Goal: Task Accomplishment & Management: Manage account settings

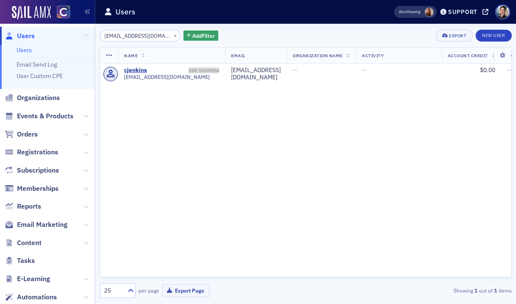
scroll to position [0, 3]
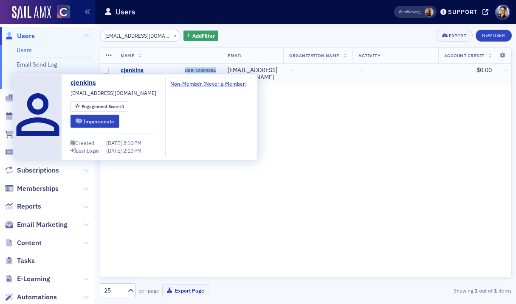
click at [135, 70] on div "cjenkins" at bounding box center [132, 71] width 23 height 8
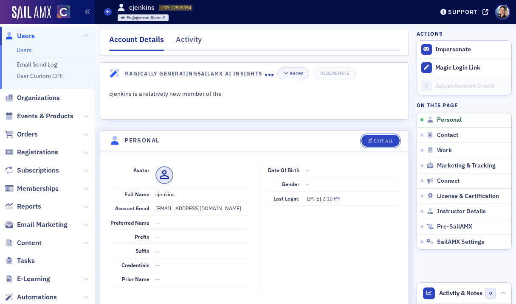
drag, startPoint x: 383, startPoint y: 142, endPoint x: 116, endPoint y: 171, distance: 269.1
click at [382, 142] on div "Edit All" at bounding box center [384, 141] width 20 height 5
select select "US"
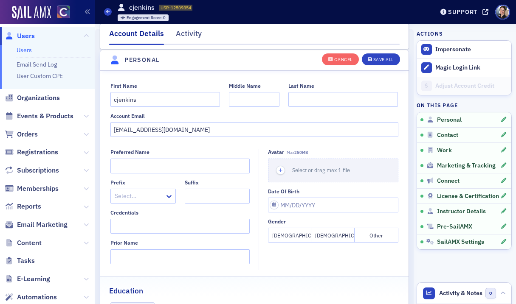
scroll to position [99, 0]
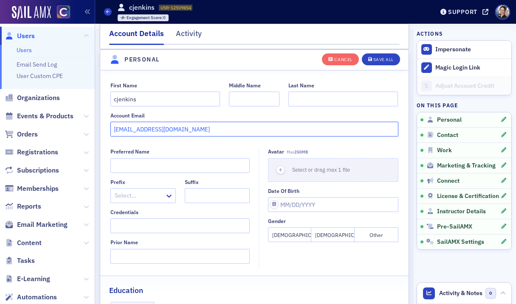
drag, startPoint x: 184, startPoint y: 131, endPoint x: 101, endPoint y: 127, distance: 83.3
click at [101, 127] on div "First Name cjenkins Middle Name Last Name Account Email [EMAIL_ADDRESS][DOMAIN_…" at bounding box center [254, 109] width 309 height 55
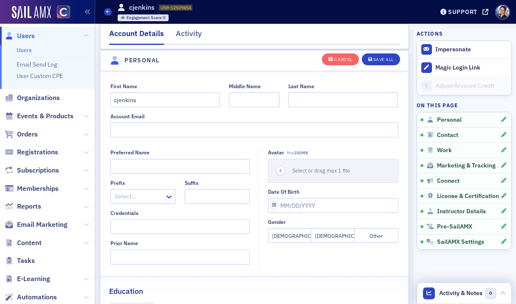
drag, startPoint x: 468, startPoint y: 293, endPoint x: 463, endPoint y: 292, distance: 5.0
click at [468, 293] on span "Activity & Notes" at bounding box center [460, 293] width 43 height 9
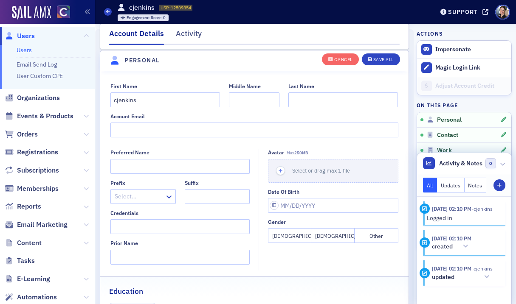
click at [472, 187] on button "Notes" at bounding box center [476, 185] width 22 height 15
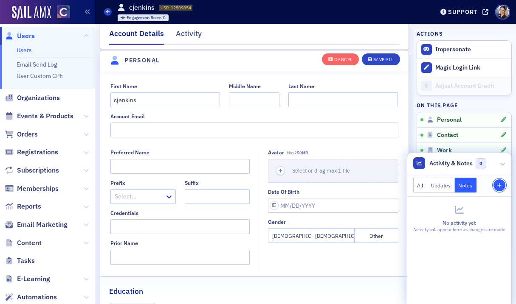
click at [501, 181] on button "Staff Note" at bounding box center [499, 186] width 12 height 12
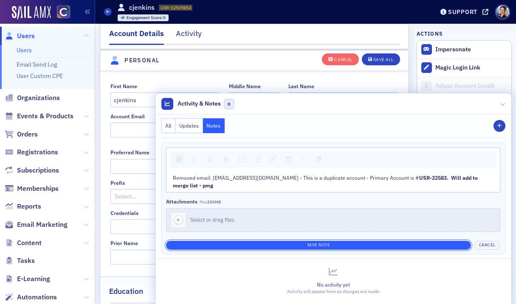
drag, startPoint x: 322, startPoint y: 245, endPoint x: 327, endPoint y: 247, distance: 5.5
click at [322, 245] on button "Save Note" at bounding box center [318, 245] width 305 height 9
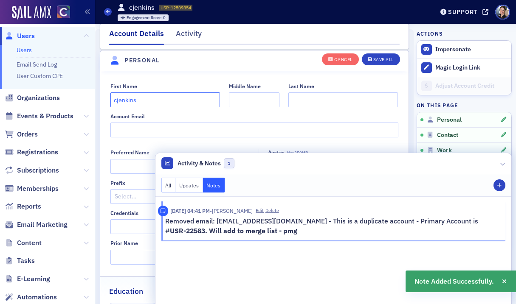
click at [152, 99] on input "cjenkins" at bounding box center [165, 100] width 110 height 15
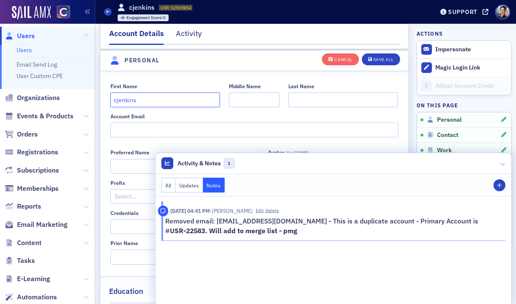
drag, startPoint x: 144, startPoint y: 100, endPoint x: 94, endPoint y: 96, distance: 49.4
click at [95, 96] on div "Users Users Email Send Log User Custom CPE Organizations Events & Products Orde…" at bounding box center [258, 152] width 516 height 304
type input "[PERSON_NAME]"
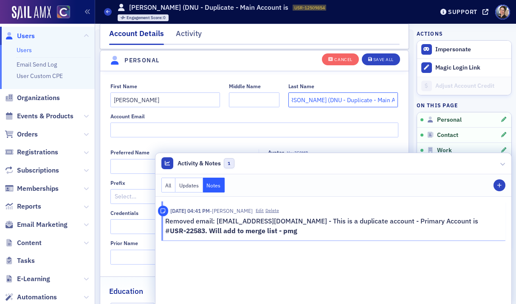
scroll to position [0, 12]
paste input "USR-22583"
click at [364, 101] on input "[PERSON_NAME] (DNU - Duplicate - Main Account isUSR-22583" at bounding box center [343, 100] width 110 height 15
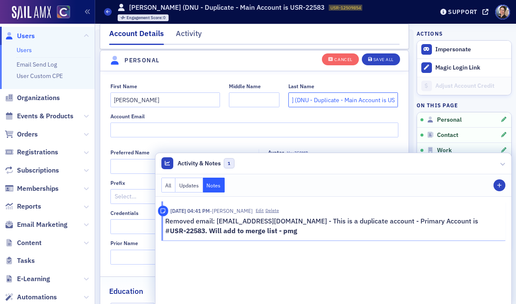
drag, startPoint x: 396, startPoint y: 100, endPoint x: 414, endPoint y: 101, distance: 18.7
click at [396, 100] on input "[PERSON_NAME] (DNU - Duplicate - Main Account is USR-22583" at bounding box center [343, 100] width 110 height 15
type input "[PERSON_NAME] (DNU - Duplicate - Main Account is USR-22583)"
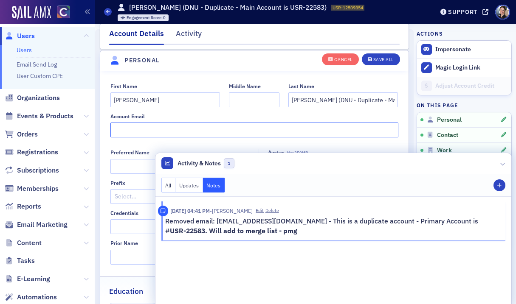
click at [305, 132] on input "Account Email" at bounding box center [254, 130] width 288 height 15
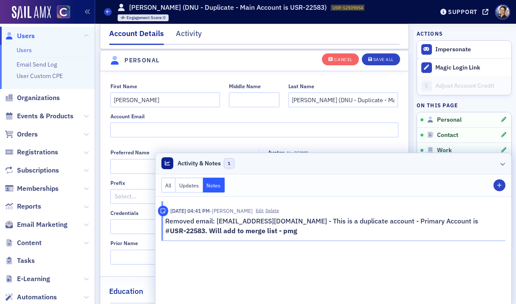
click at [503, 163] on icon at bounding box center [502, 163] width 5 height 5
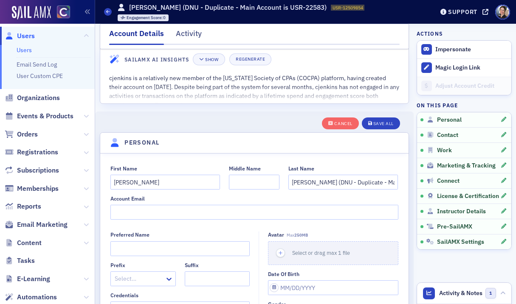
scroll to position [11, 0]
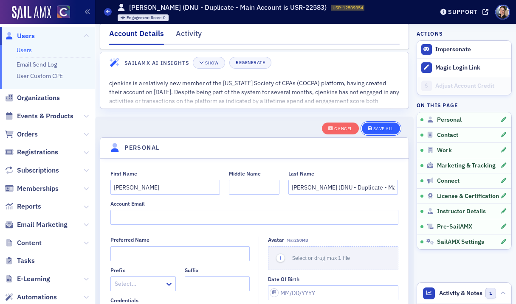
click at [388, 127] on div "Save All" at bounding box center [383, 129] width 20 height 5
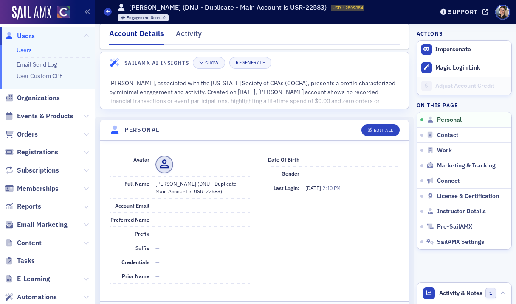
click at [28, 35] on span "Users" at bounding box center [26, 35] width 18 height 9
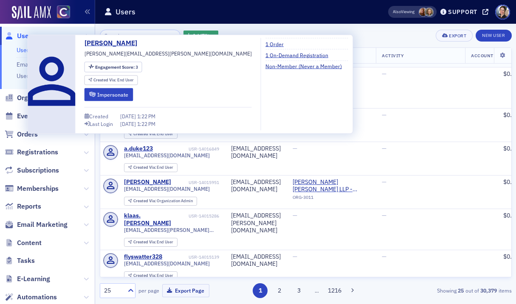
scroll to position [39, 0]
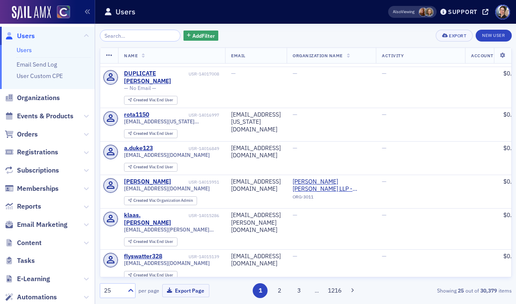
click at [139, 36] on input "search" at bounding box center [140, 36] width 81 height 12
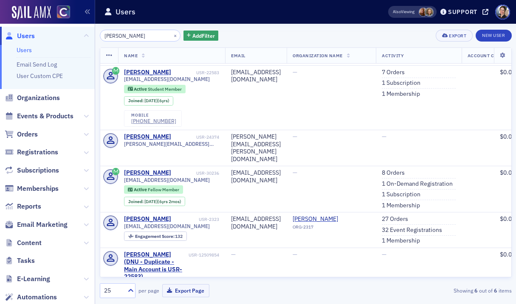
scroll to position [39, 0]
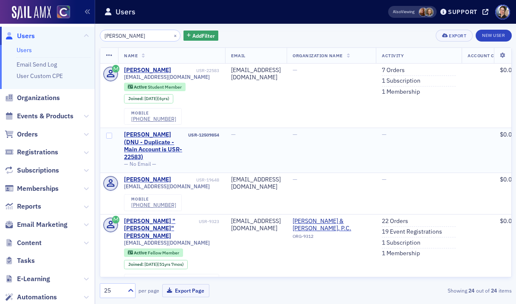
type input "[PERSON_NAME]"
drag, startPoint x: 190, startPoint y: 136, endPoint x: 219, endPoint y: 136, distance: 29.3
click at [222, 135] on td "[PERSON_NAME] (DNU - Duplicate - Main Account is USR-22583) USR-12509854 — No E…" at bounding box center [171, 150] width 107 height 45
copy div "USR-12509854"
